Goal: Browse casually

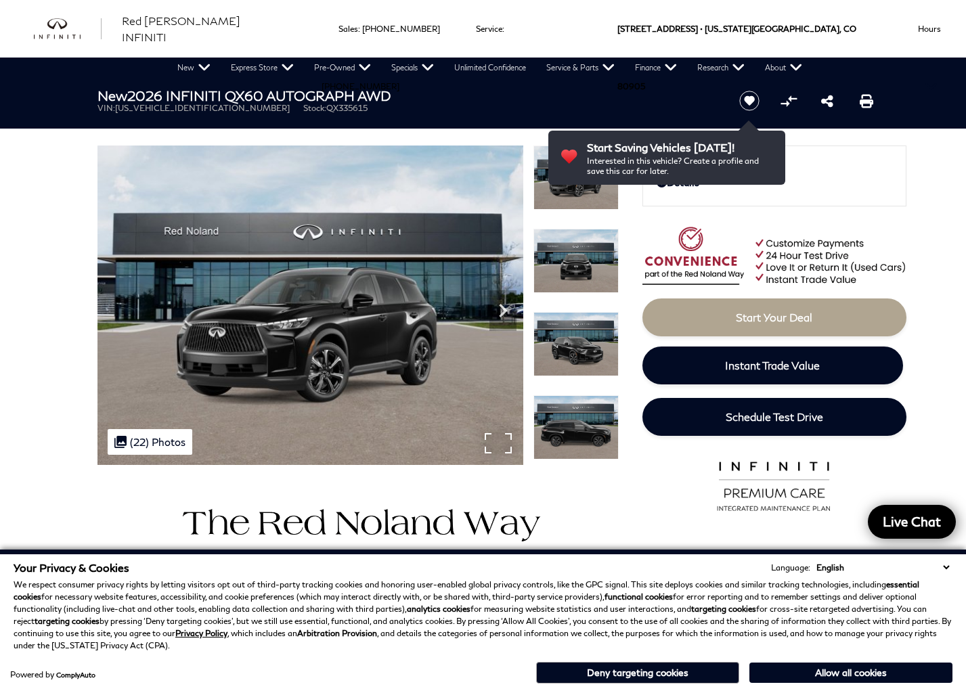
scroll to position [0, 1]
click at [356, 402] on img at bounding box center [310, 304] width 426 height 319
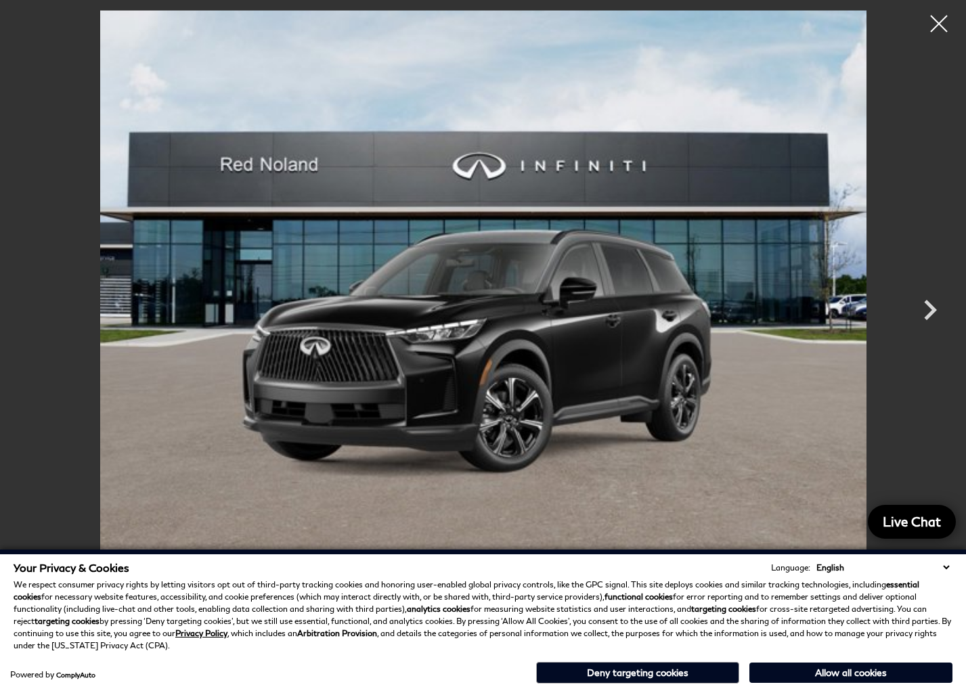
scroll to position [0, 0]
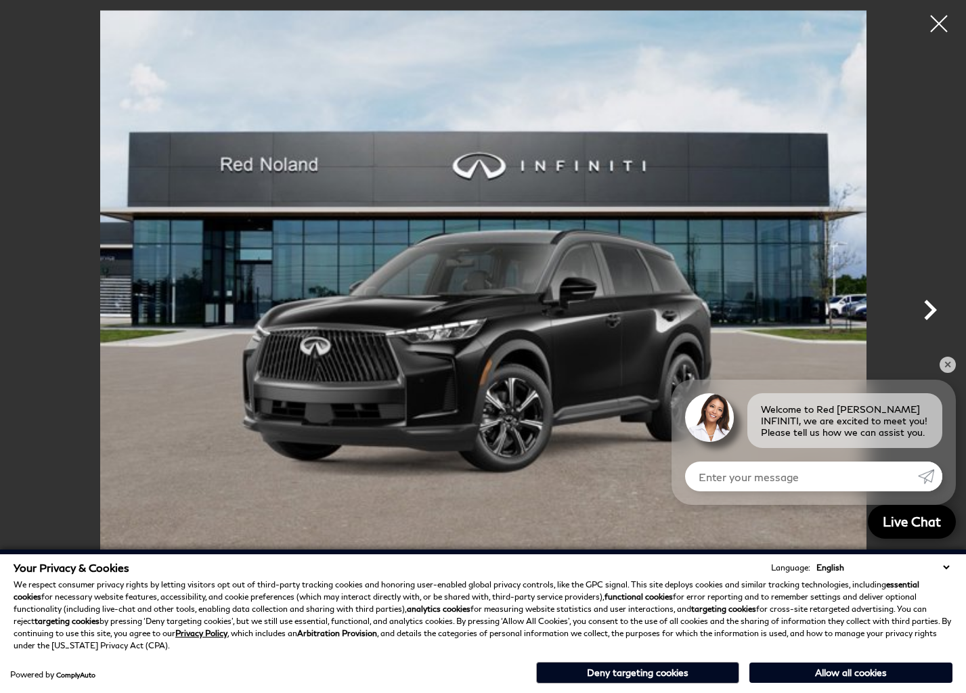
click at [924, 317] on icon "Next" at bounding box center [930, 310] width 13 height 20
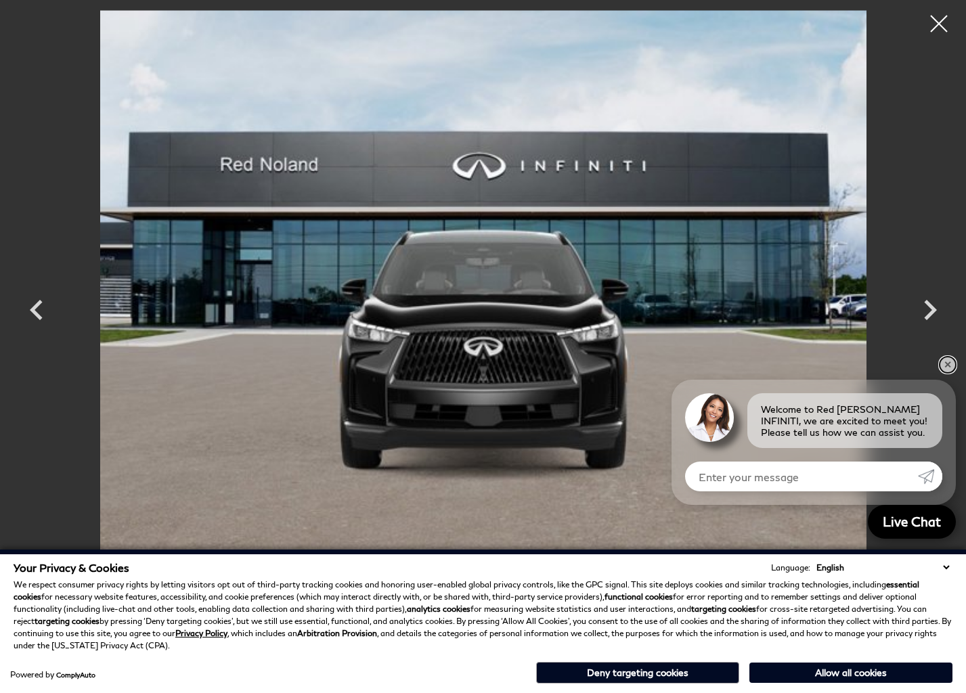
click at [942, 368] on link "✕" at bounding box center [947, 365] width 16 height 16
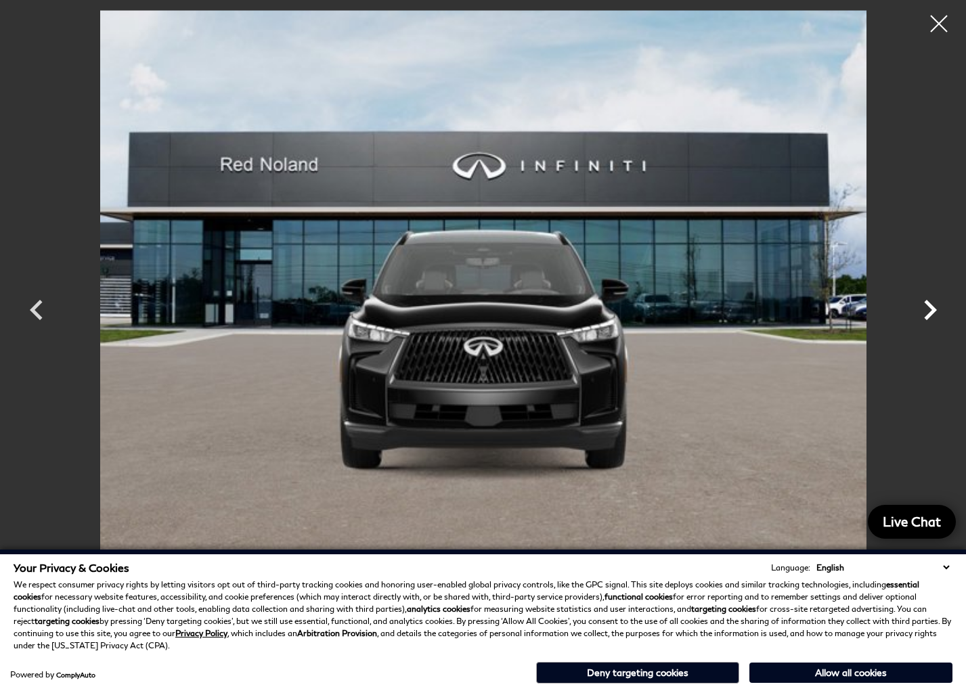
click at [926, 305] on icon "Next" at bounding box center [929, 310] width 41 height 41
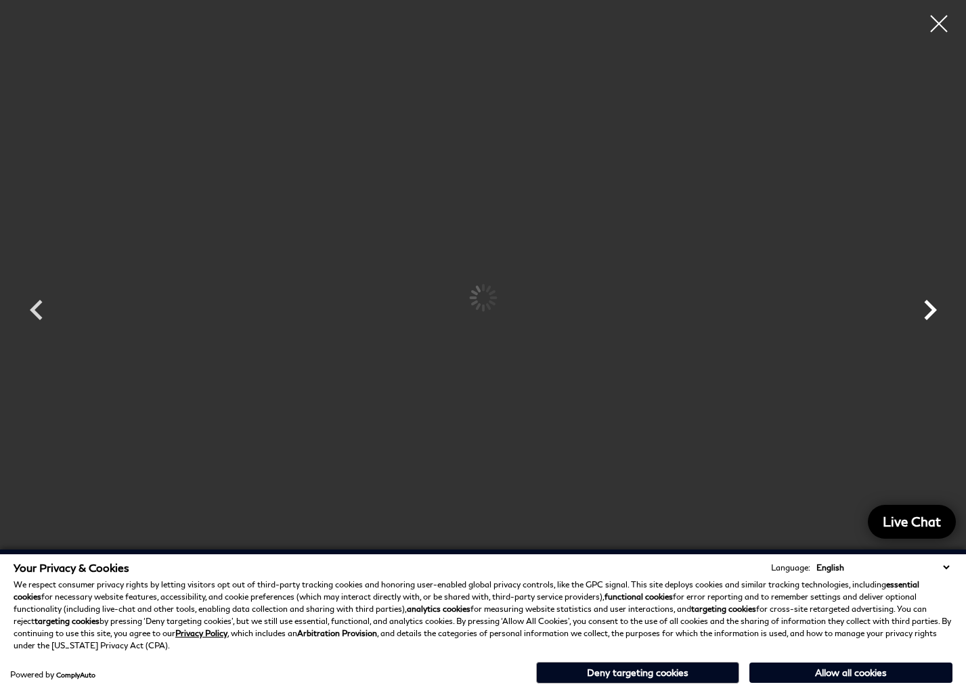
scroll to position [1, 0]
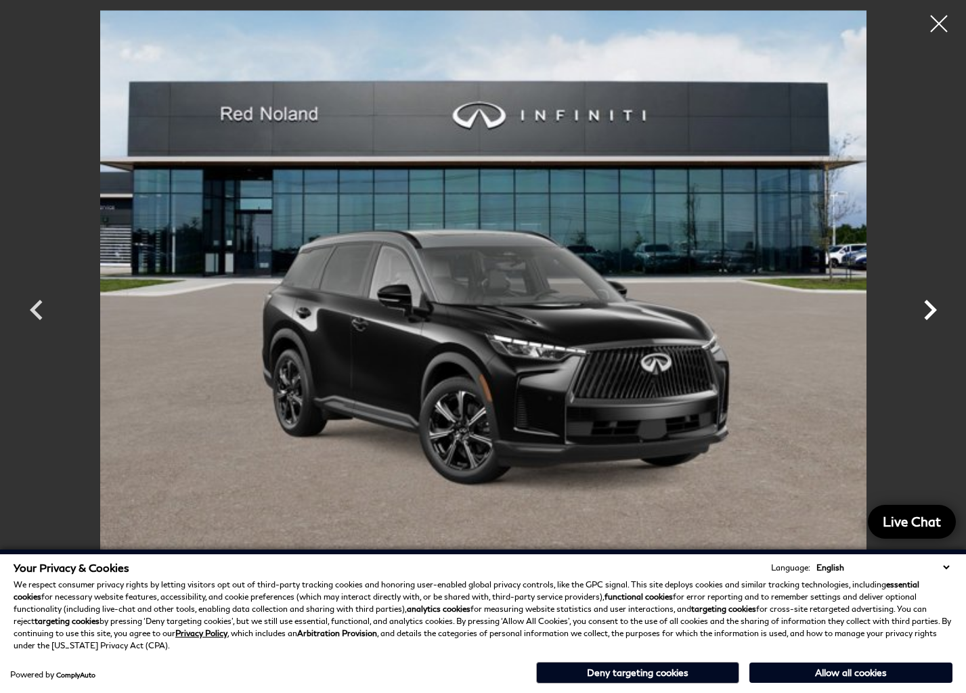
click at [931, 309] on icon "Next" at bounding box center [930, 310] width 13 height 20
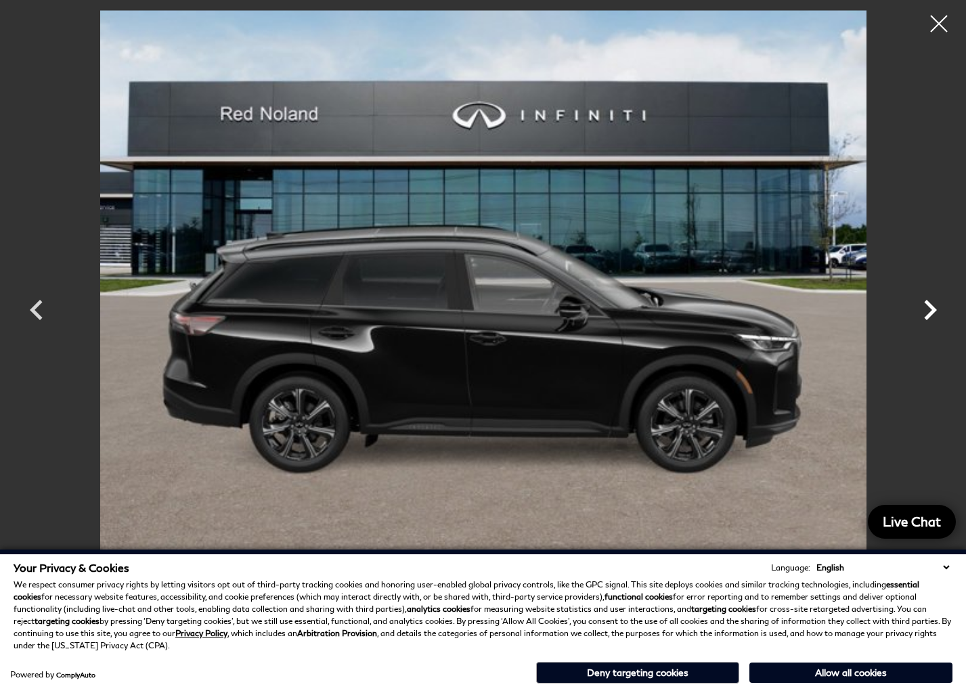
click at [931, 309] on icon "Next" at bounding box center [930, 310] width 13 height 20
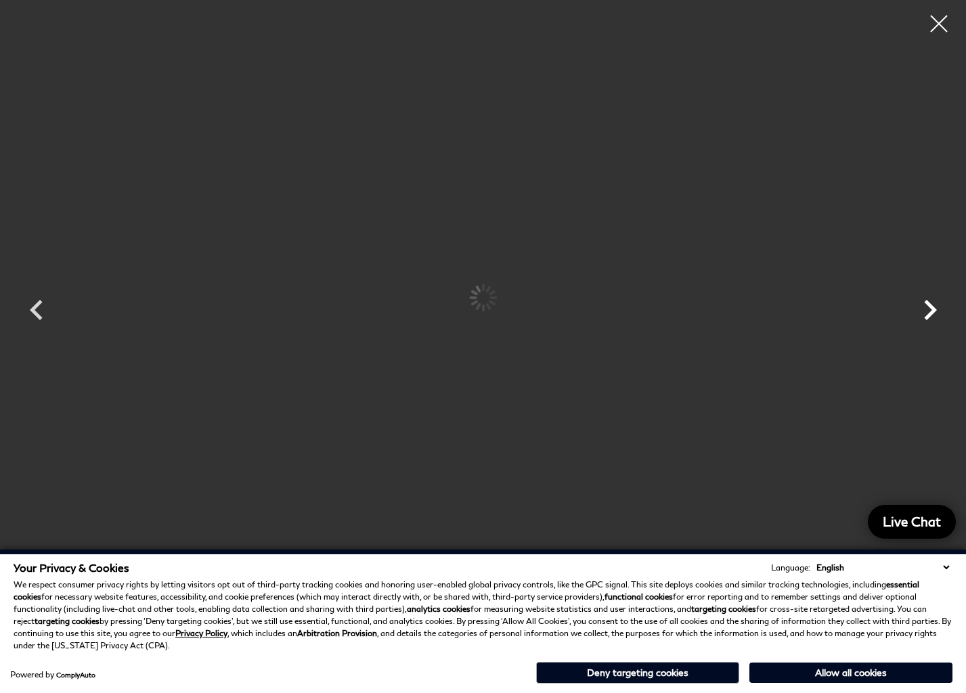
scroll to position [4, 0]
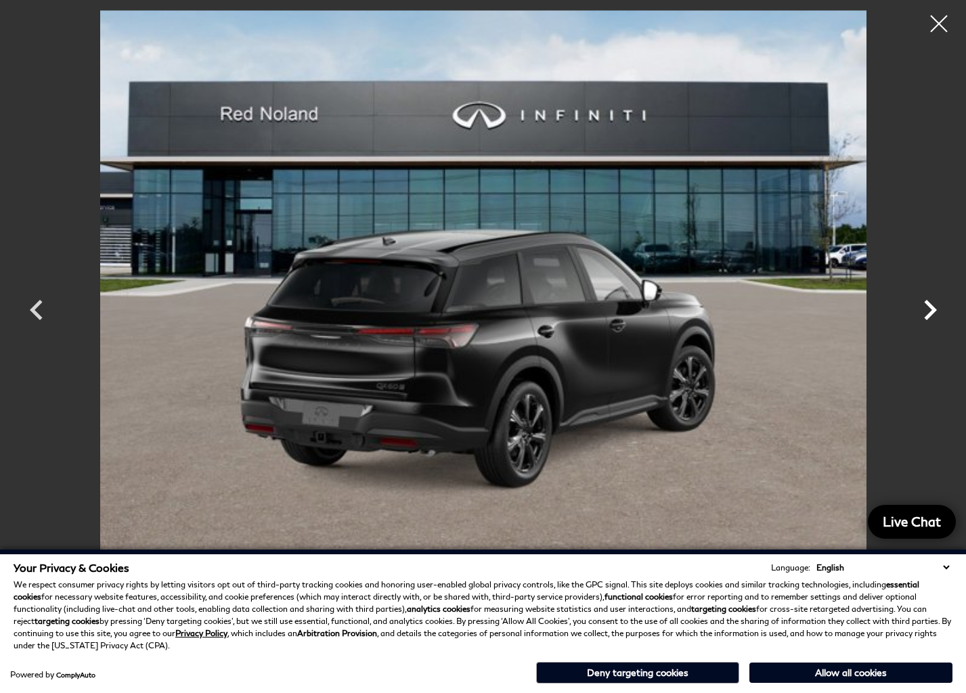
click at [931, 309] on icon "Next" at bounding box center [930, 310] width 13 height 20
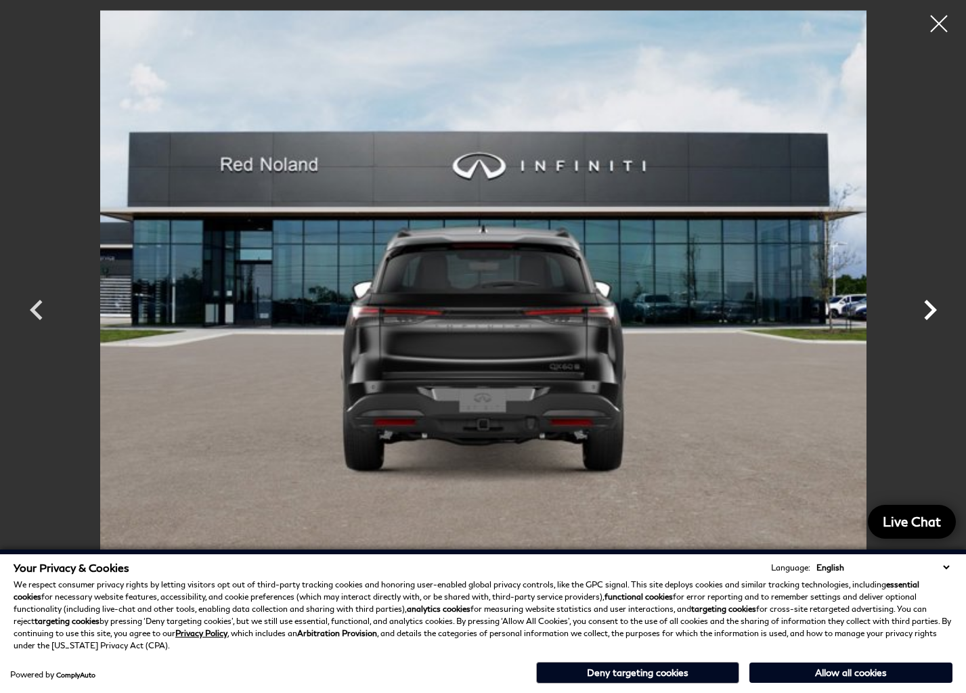
click at [931, 309] on icon "Next" at bounding box center [930, 310] width 13 height 20
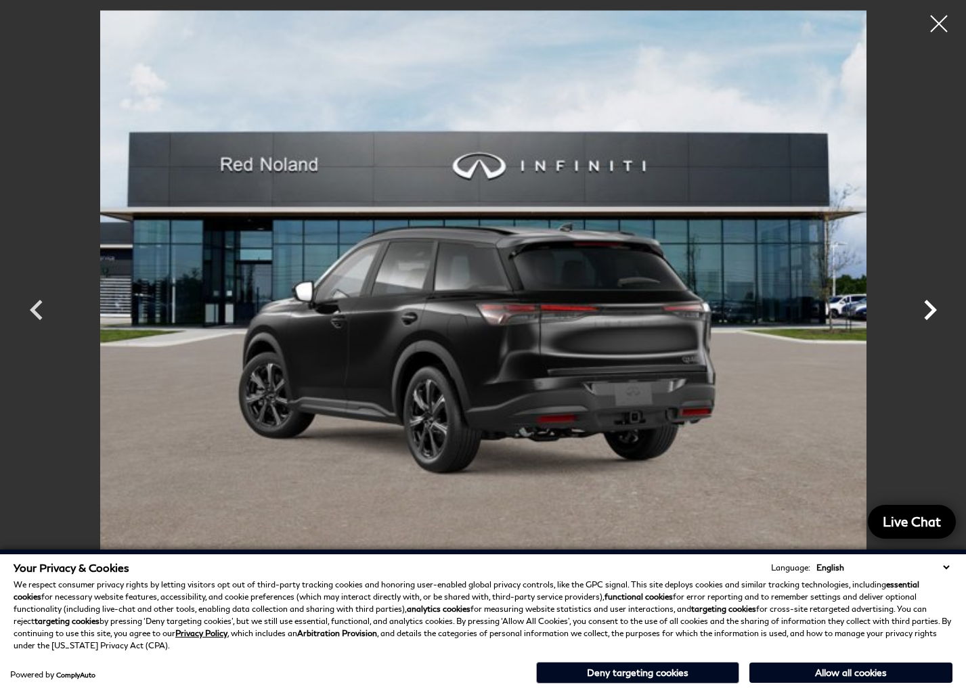
click at [931, 309] on icon "Next" at bounding box center [930, 310] width 13 height 20
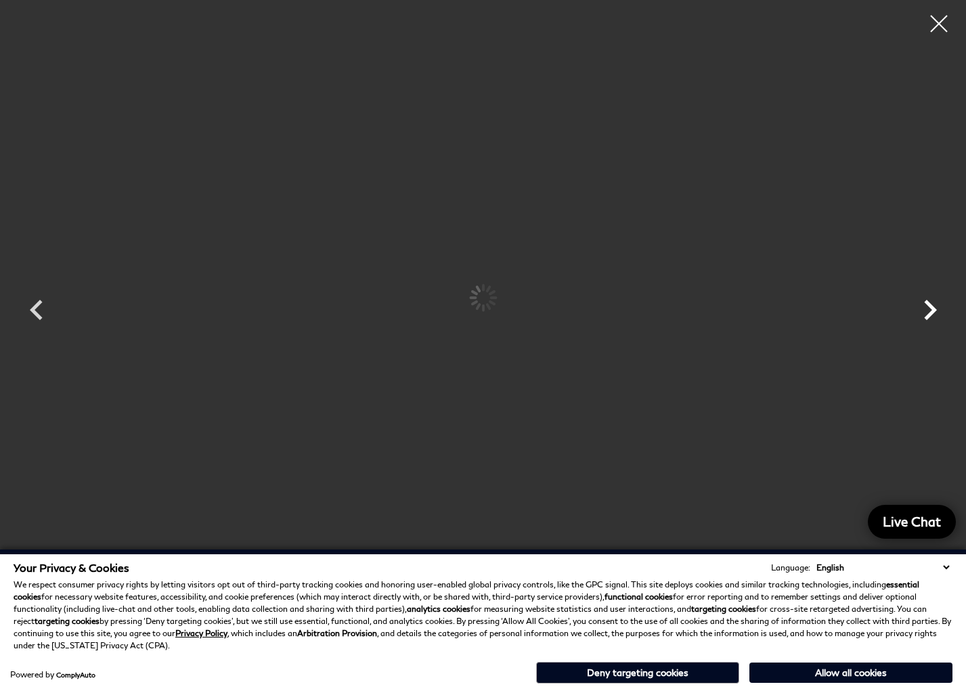
scroll to position [5, 0]
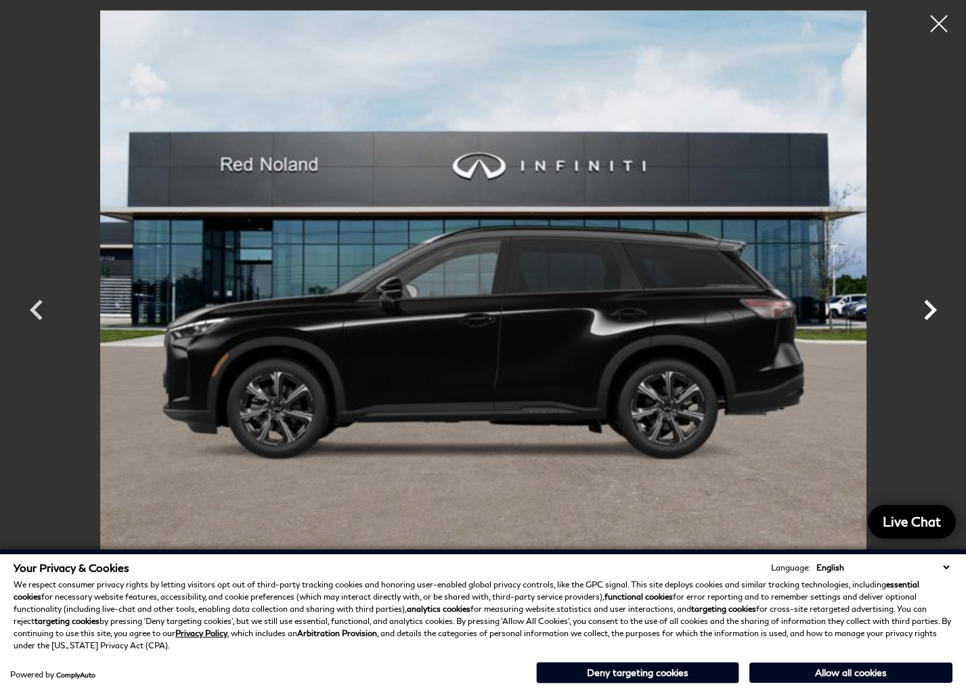
click at [931, 309] on icon "Next" at bounding box center [930, 310] width 13 height 20
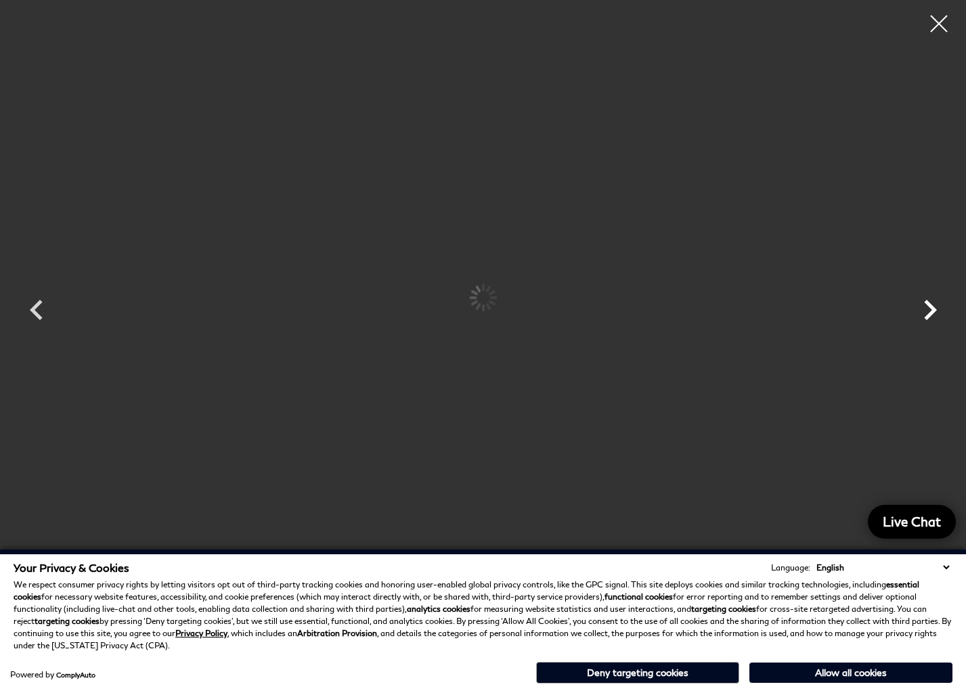
scroll to position [7, 0]
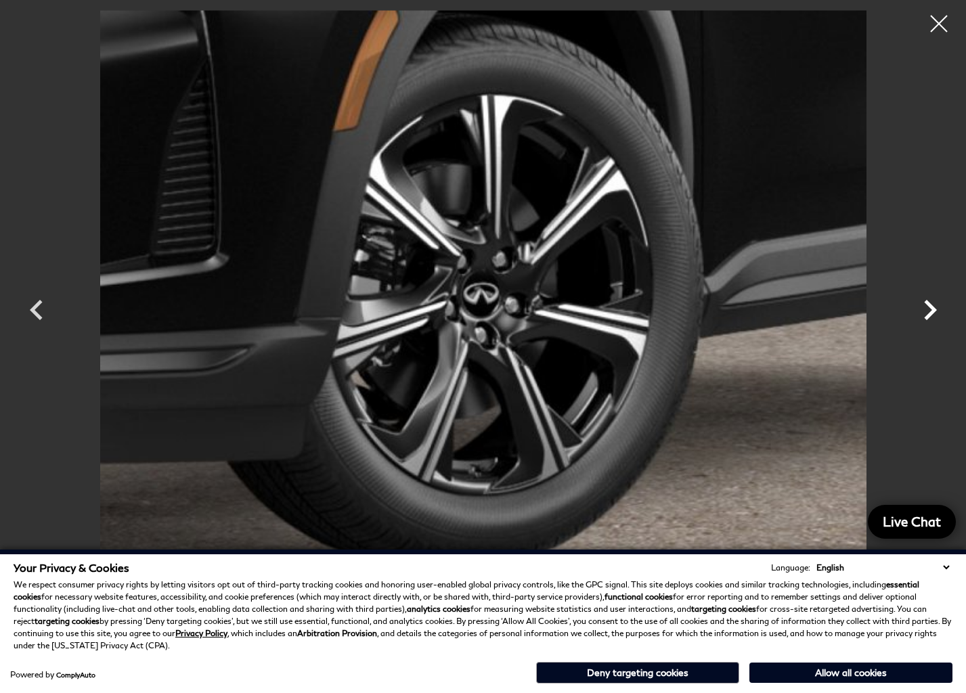
click at [931, 309] on icon "Next" at bounding box center [930, 310] width 13 height 20
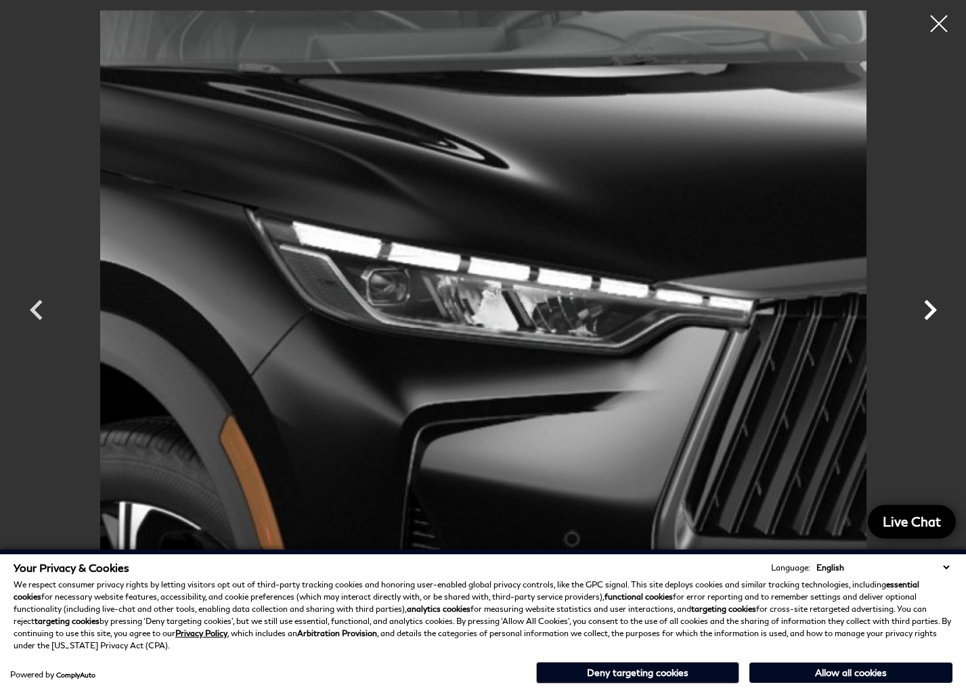
click at [931, 309] on icon "Next" at bounding box center [930, 310] width 13 height 20
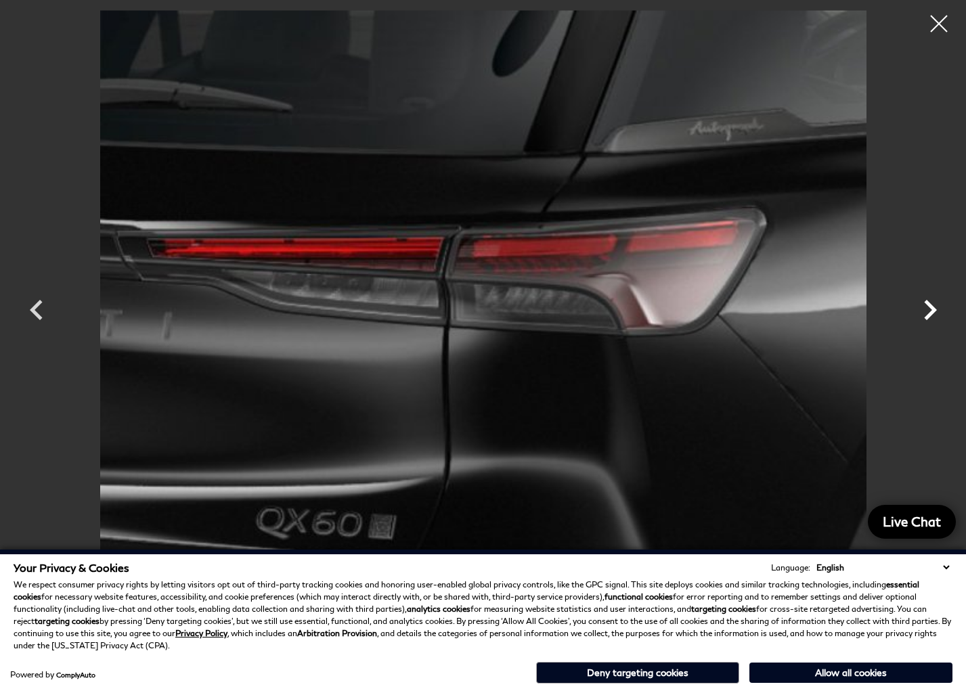
click at [931, 309] on icon "Next" at bounding box center [930, 310] width 13 height 20
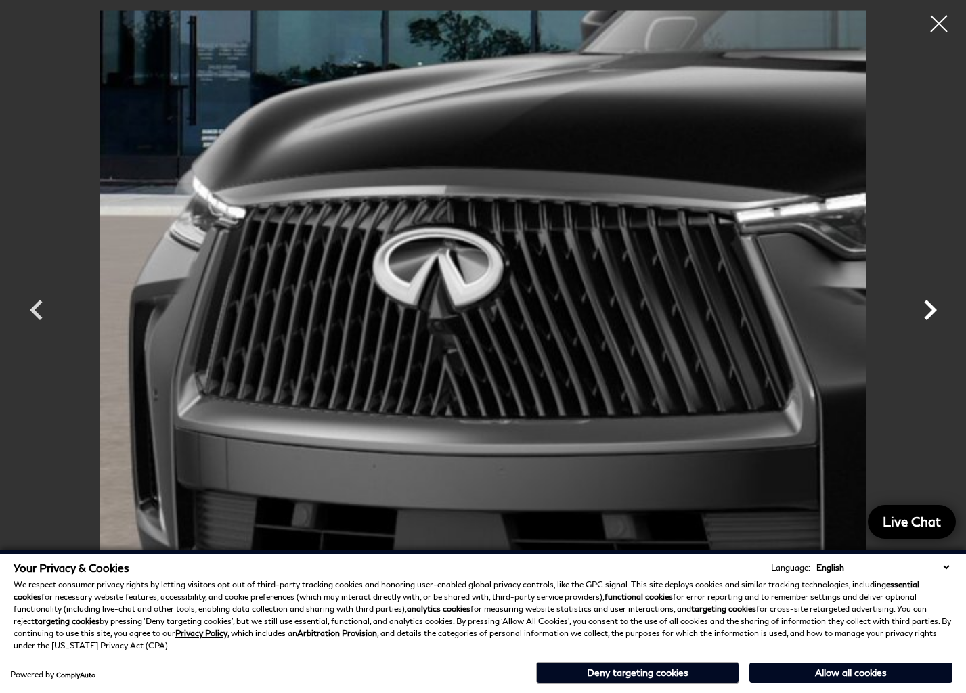
click at [931, 309] on icon "Next" at bounding box center [930, 310] width 13 height 20
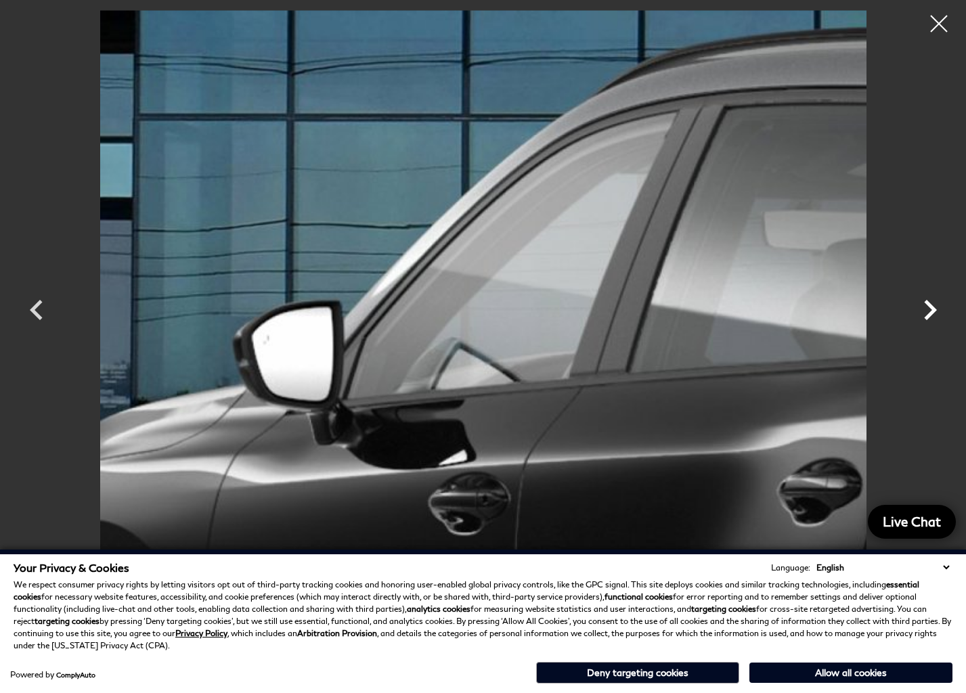
click at [931, 309] on icon "Next" at bounding box center [930, 310] width 13 height 20
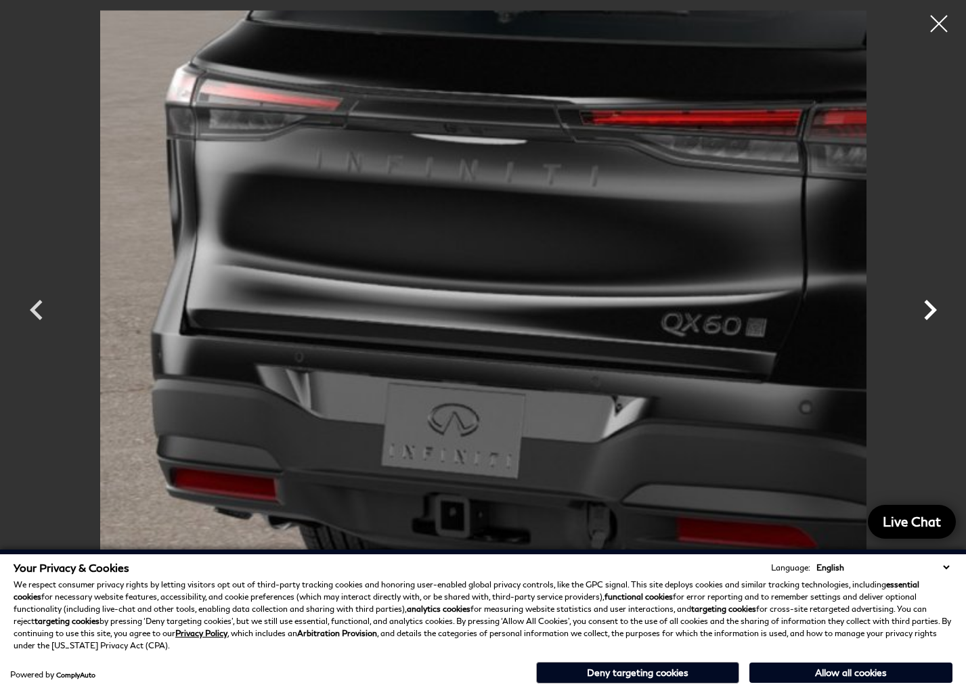
click at [931, 309] on icon "Next" at bounding box center [930, 310] width 13 height 20
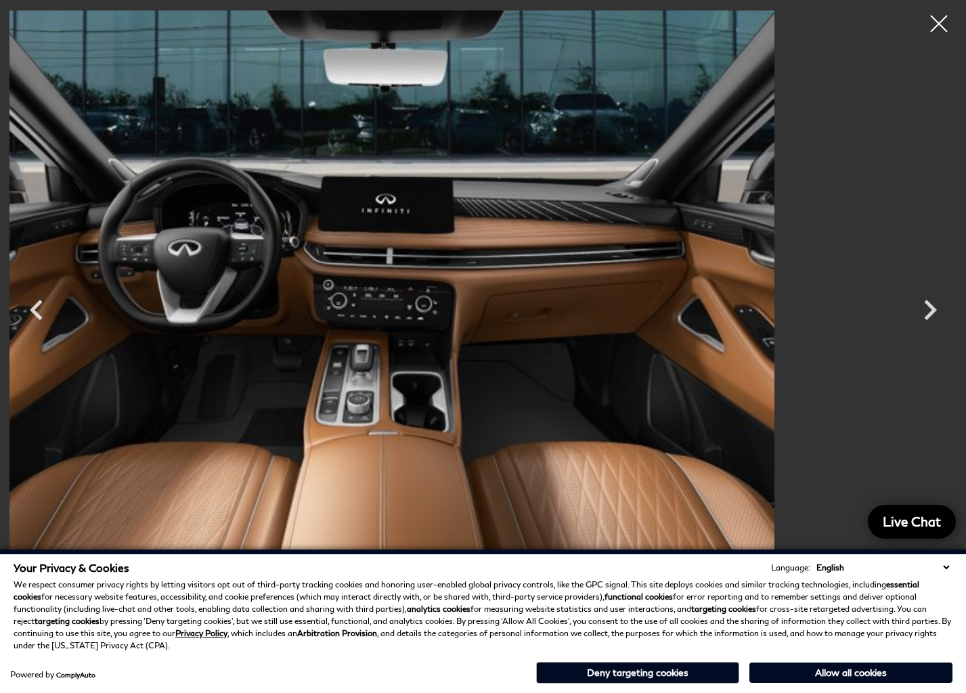
click at [637, 310] on img at bounding box center [391, 297] width 812 height 574
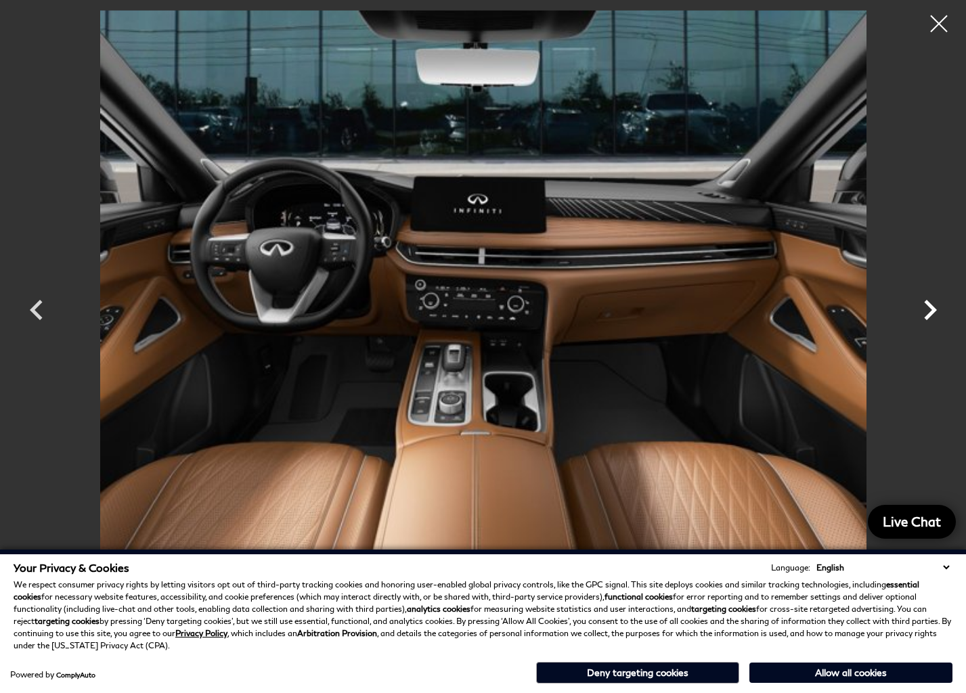
click at [933, 311] on icon "Next" at bounding box center [930, 310] width 13 height 20
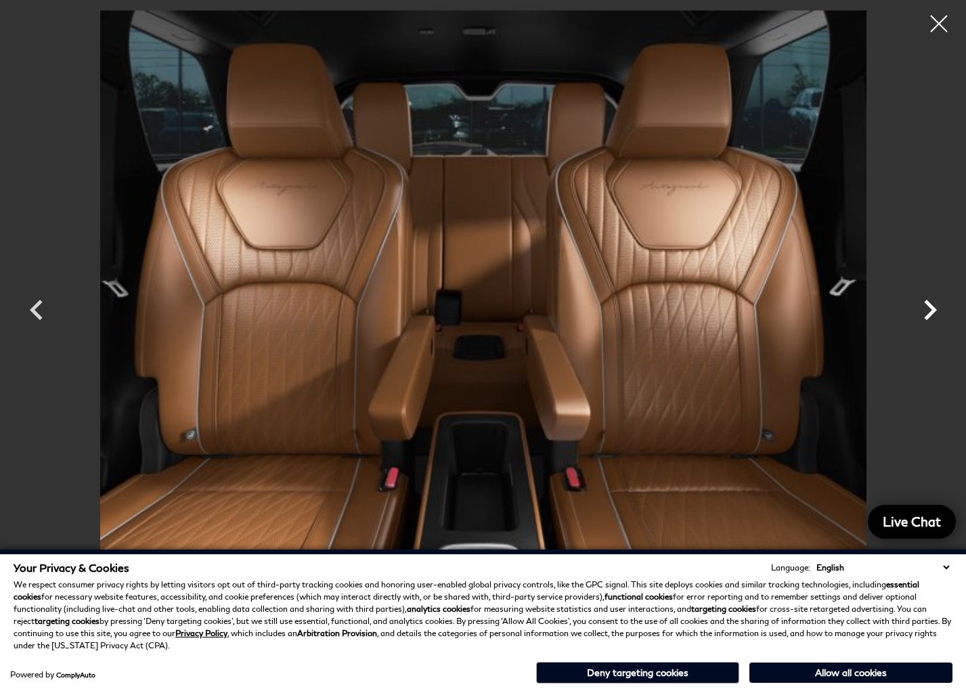
click at [933, 311] on icon "Next" at bounding box center [930, 310] width 13 height 20
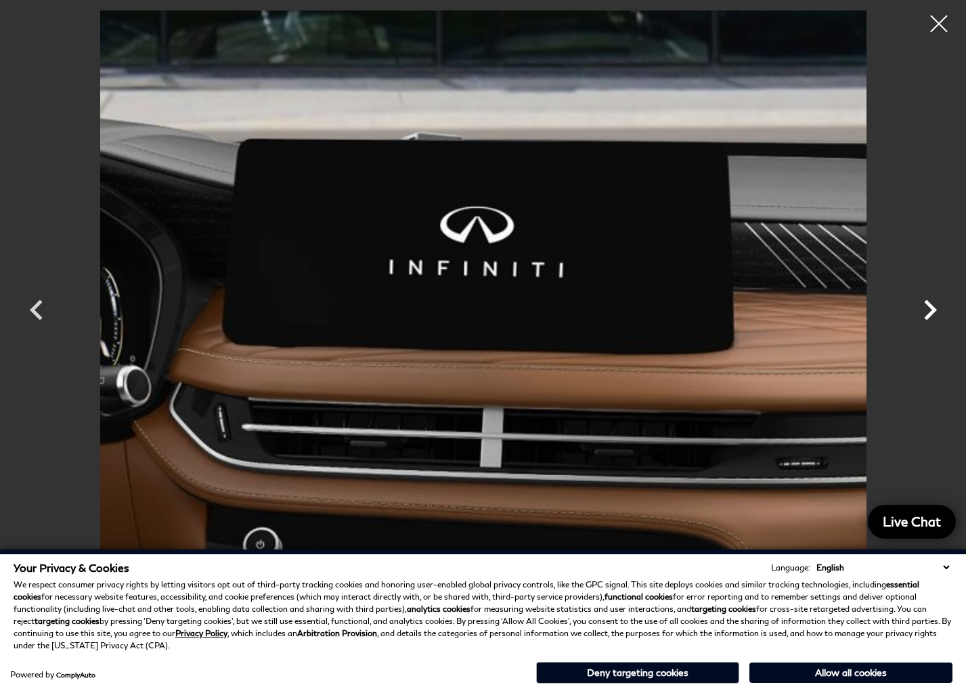
click at [933, 311] on icon "Next" at bounding box center [930, 310] width 13 height 20
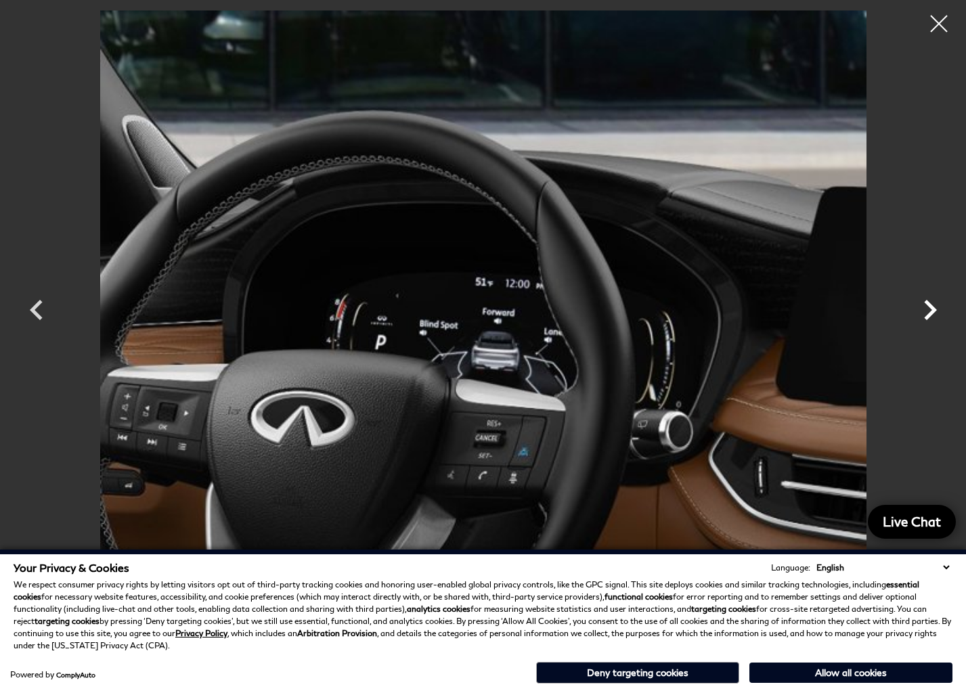
click at [933, 311] on icon "Next" at bounding box center [930, 310] width 13 height 20
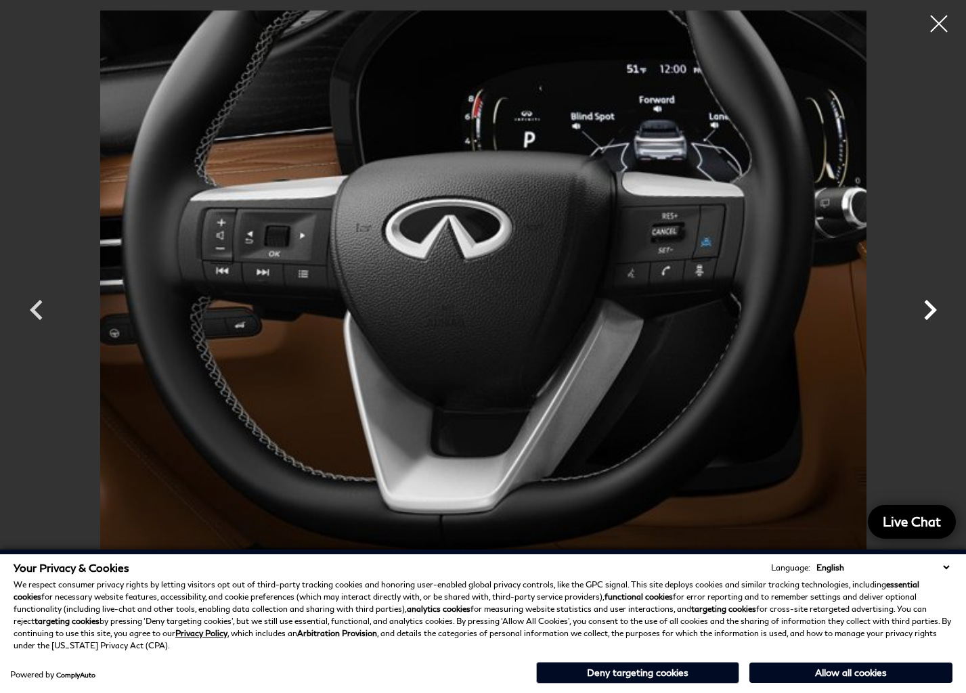
click at [933, 311] on icon "Next" at bounding box center [930, 310] width 13 height 20
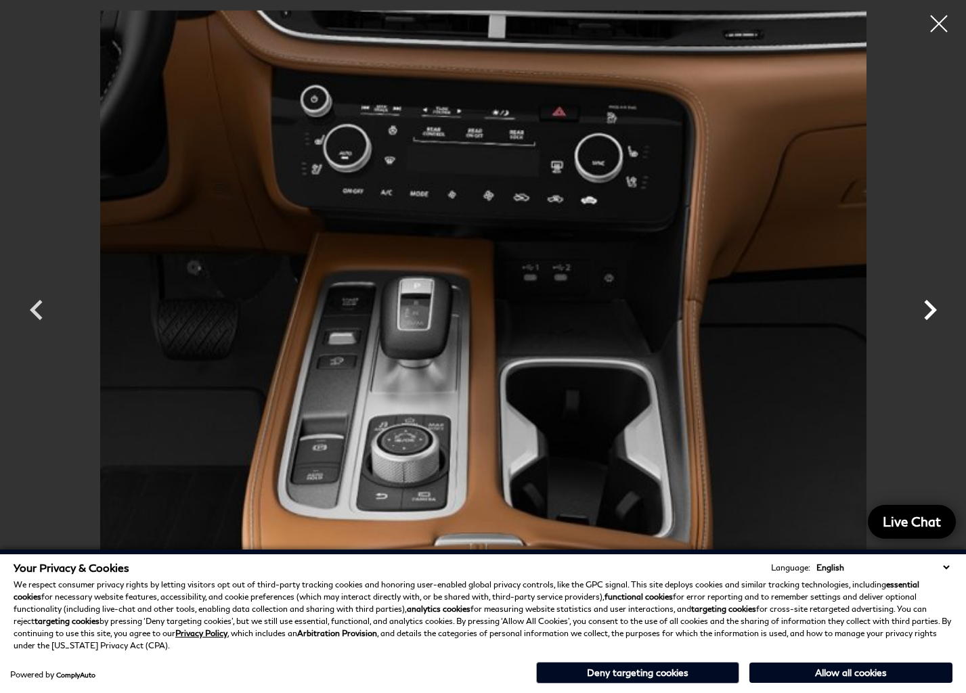
click at [933, 311] on icon "Next" at bounding box center [930, 310] width 13 height 20
